Goal: Answer question/provide support: Answer question/provide support

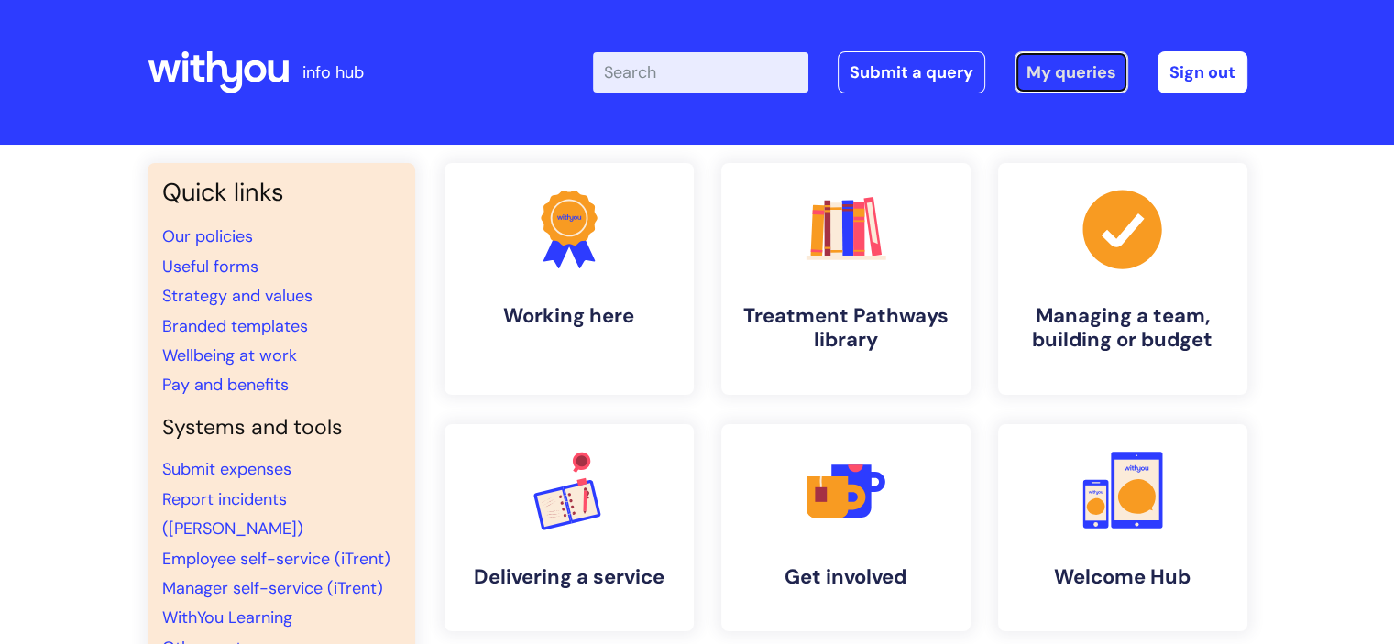
click at [1085, 69] on link "My queries" at bounding box center [1072, 72] width 114 height 42
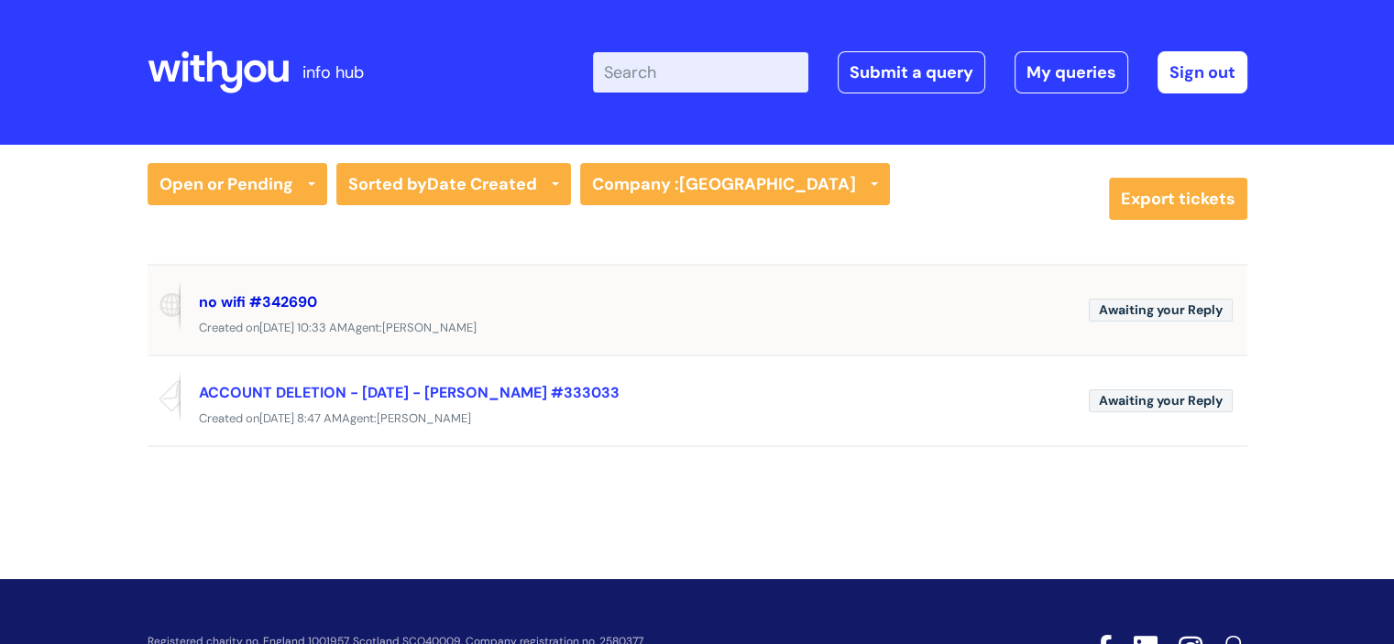
click at [227, 293] on link "no wifi #342690" at bounding box center [258, 301] width 118 height 19
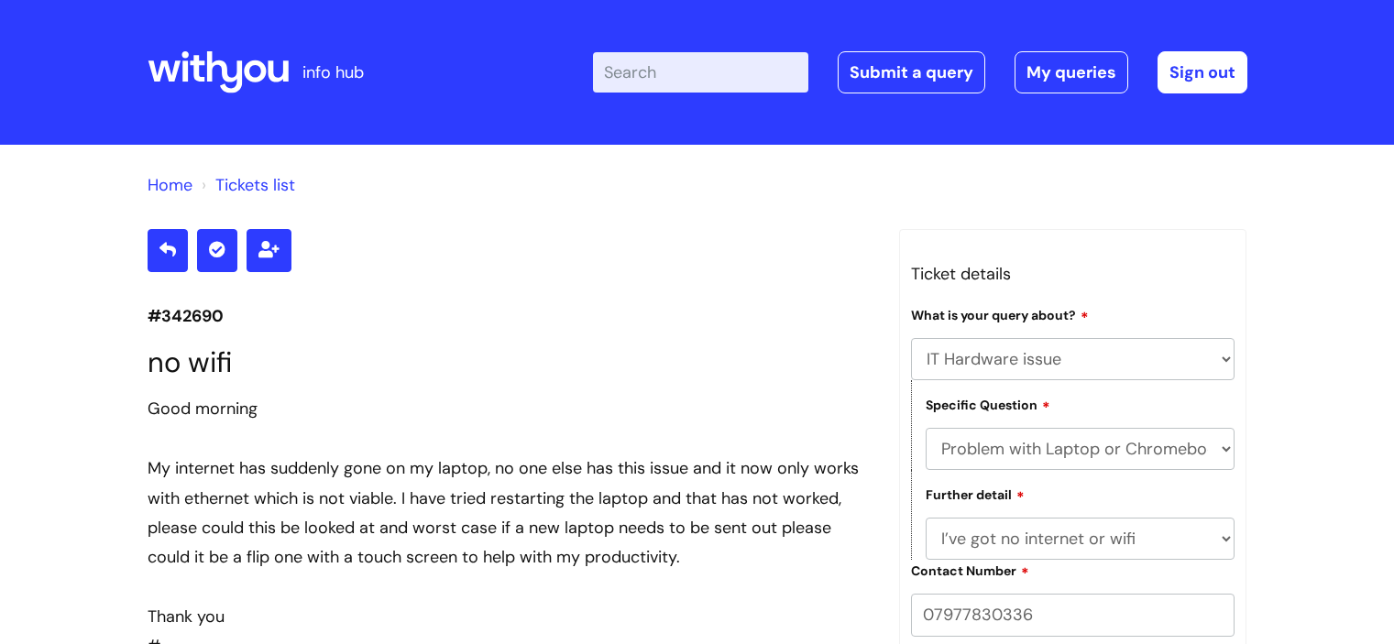
select select "IT Hardware issue"
select select "Problem with Laptop or Chromebook"
select select "I’ve got no internet or wifi"
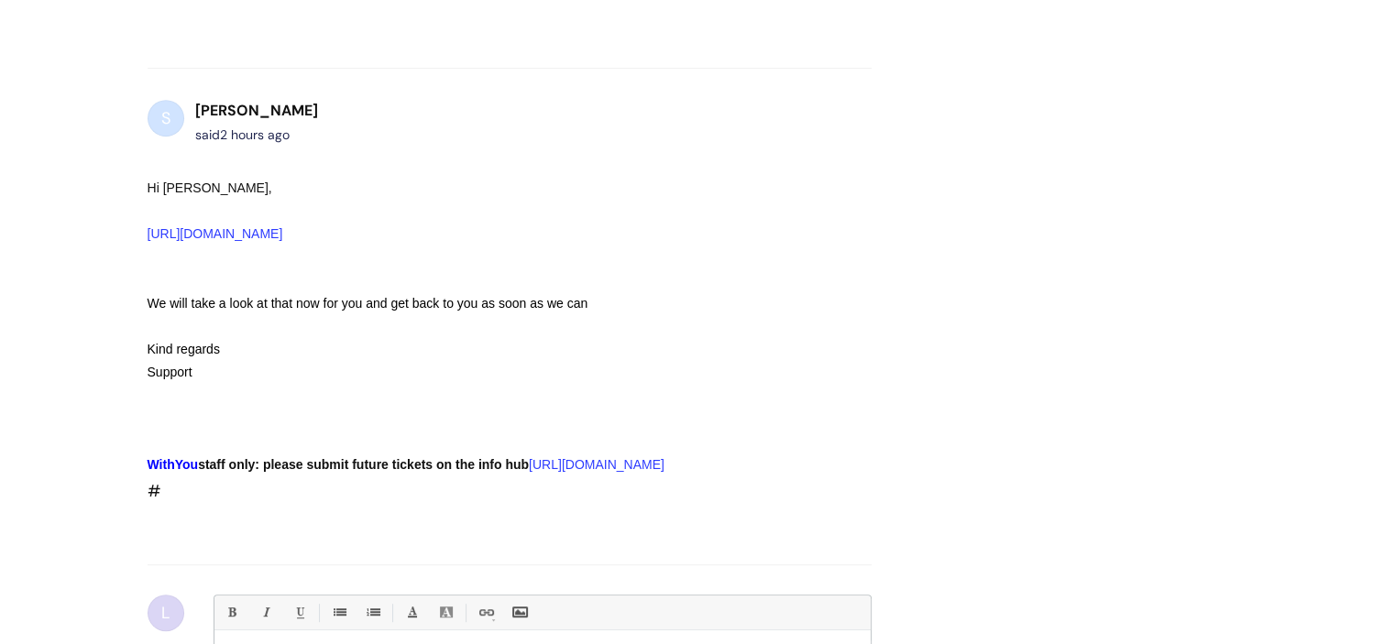
scroll to position [724, 0]
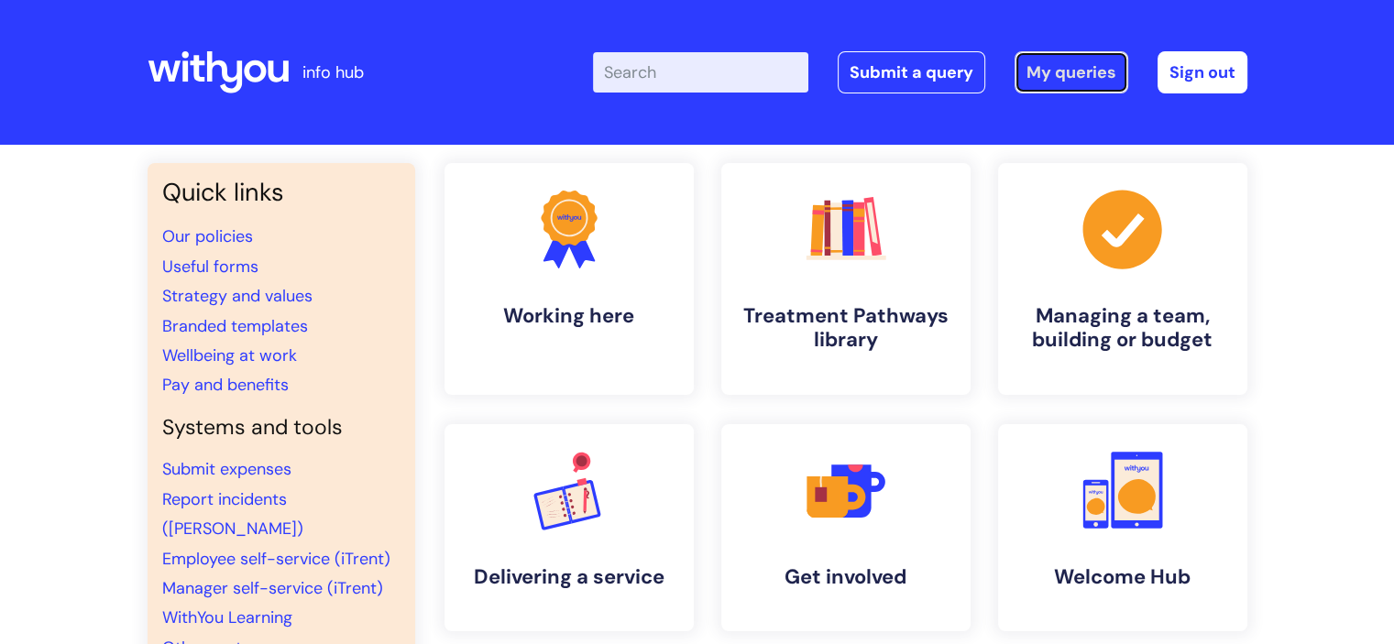
click at [1067, 67] on link "My queries" at bounding box center [1072, 72] width 114 height 42
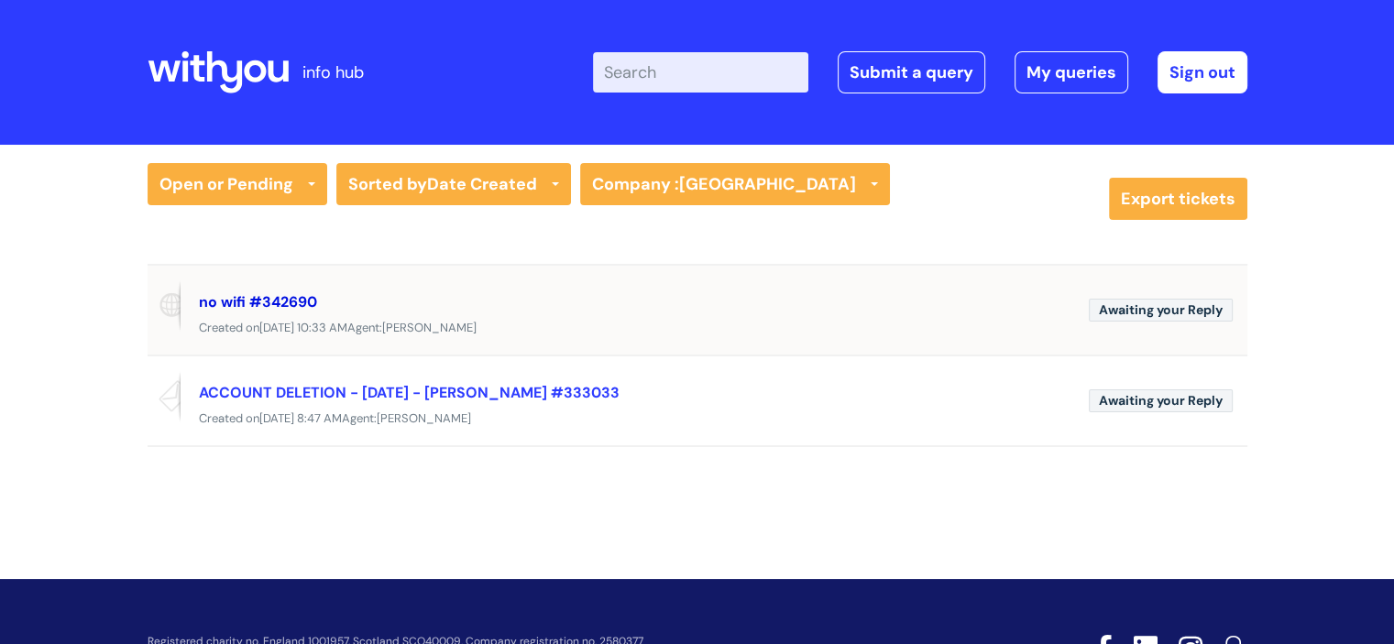
click at [279, 297] on link "no wifi #342690" at bounding box center [258, 301] width 118 height 19
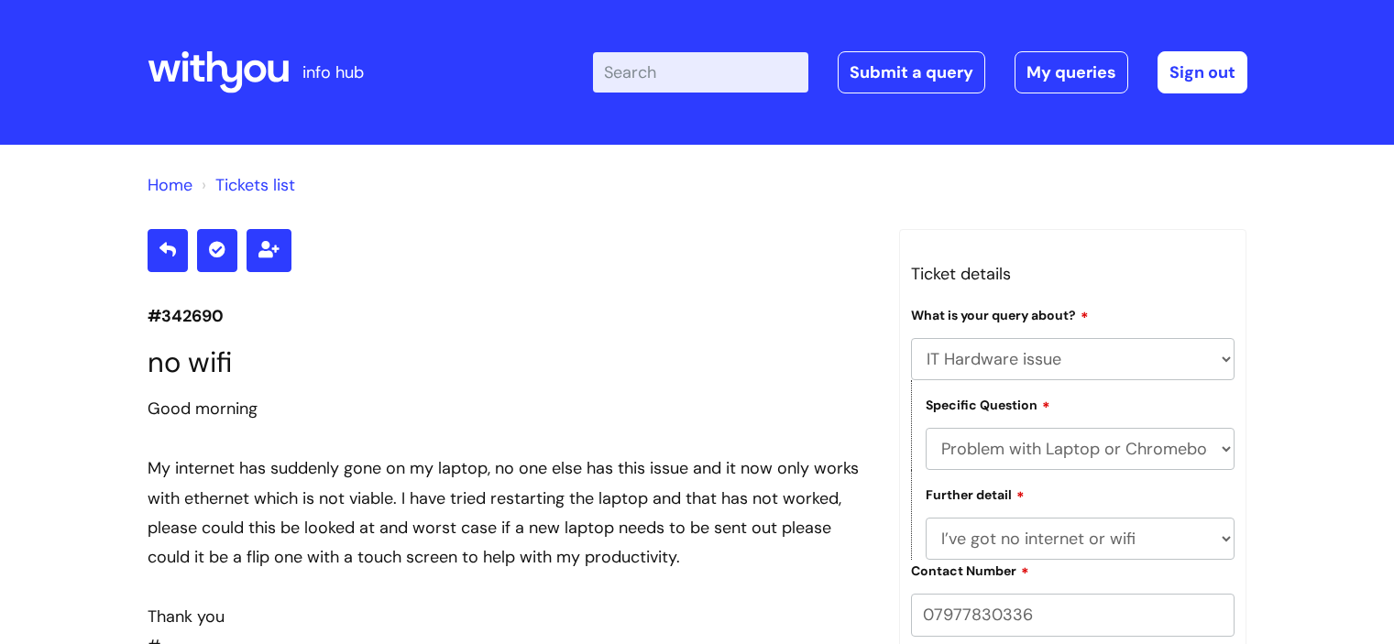
select select "IT Hardware issue"
select select "Problem with Laptop or Chromebook"
select select "I’ve got no internet or wifi"
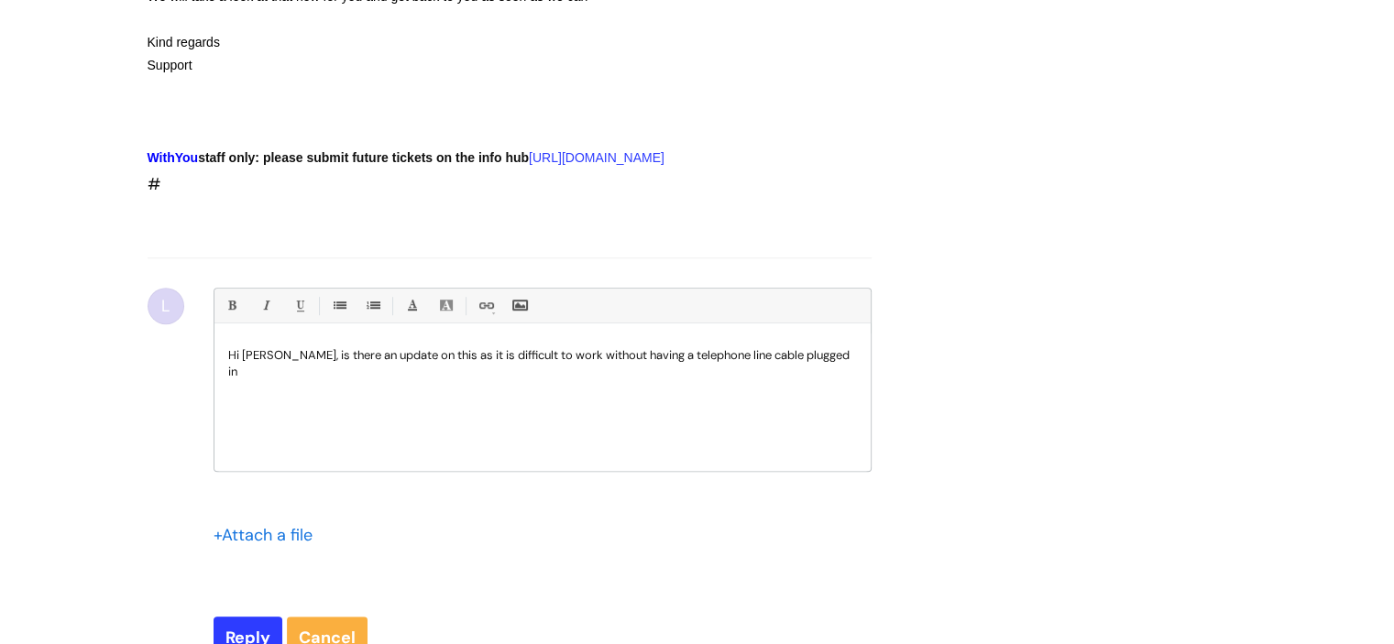
scroll to position [1366, 0]
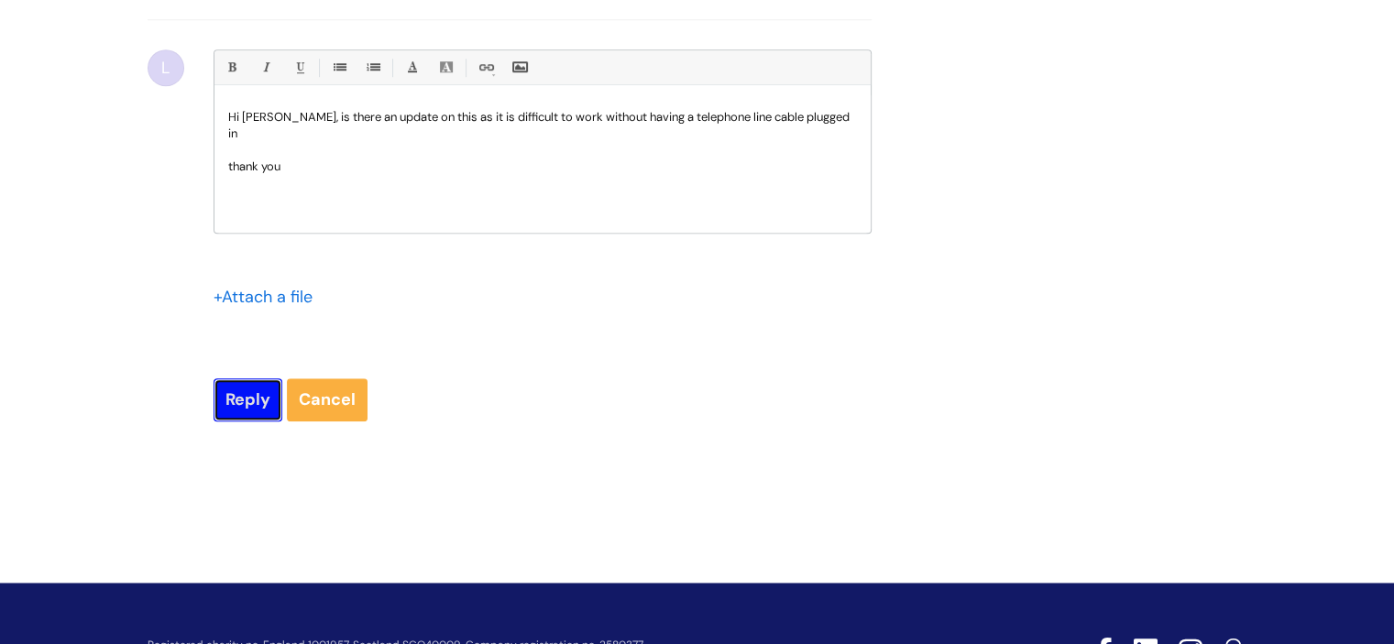
click at [238, 421] on input "Reply" at bounding box center [248, 400] width 69 height 42
type input "Please Wait..."
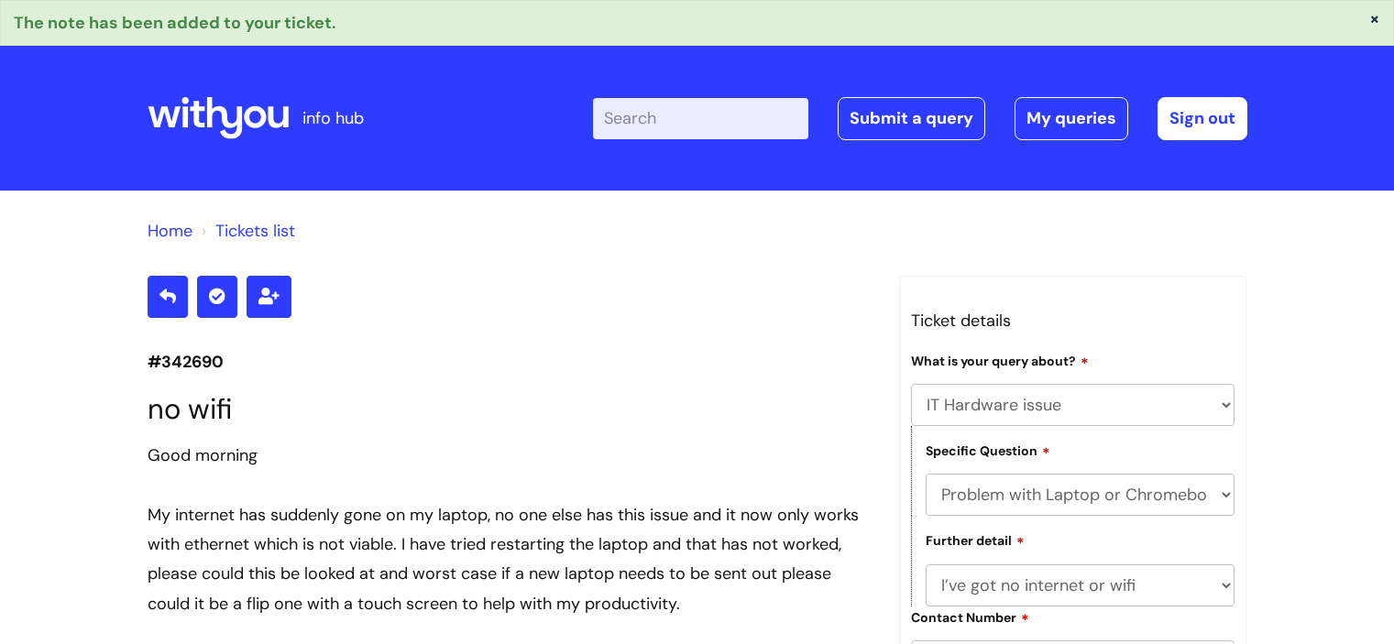
select select "IT Hardware issue"
select select "Problem with Laptop or Chromebook"
select select "I’ve got no internet or wifi"
